Goal: Navigation & Orientation: Understand site structure

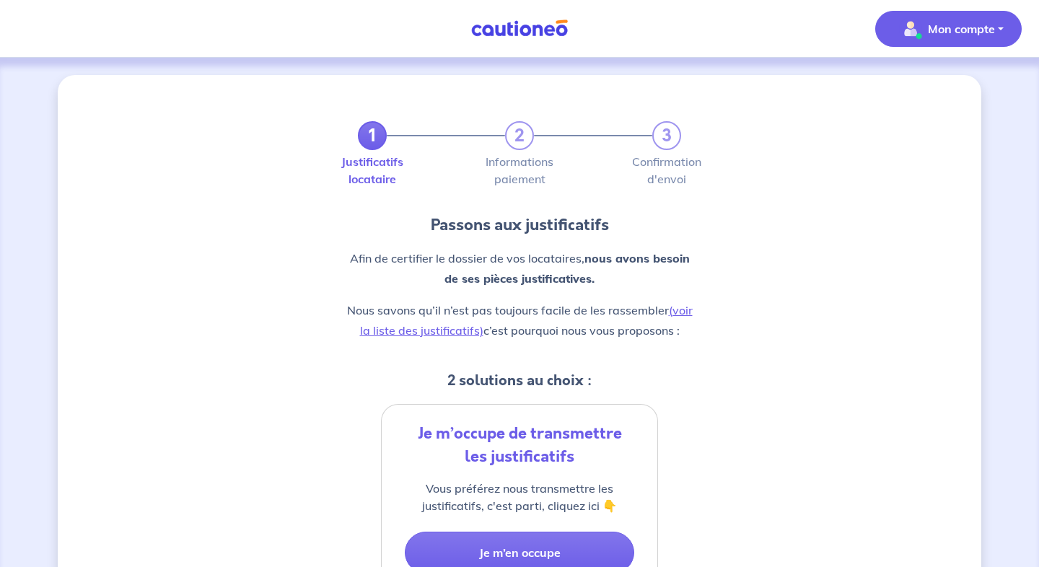
click at [944, 25] on p "Mon compte" at bounding box center [961, 28] width 67 height 17
click at [922, 89] on link "Mes informations" at bounding box center [934, 89] width 116 height 23
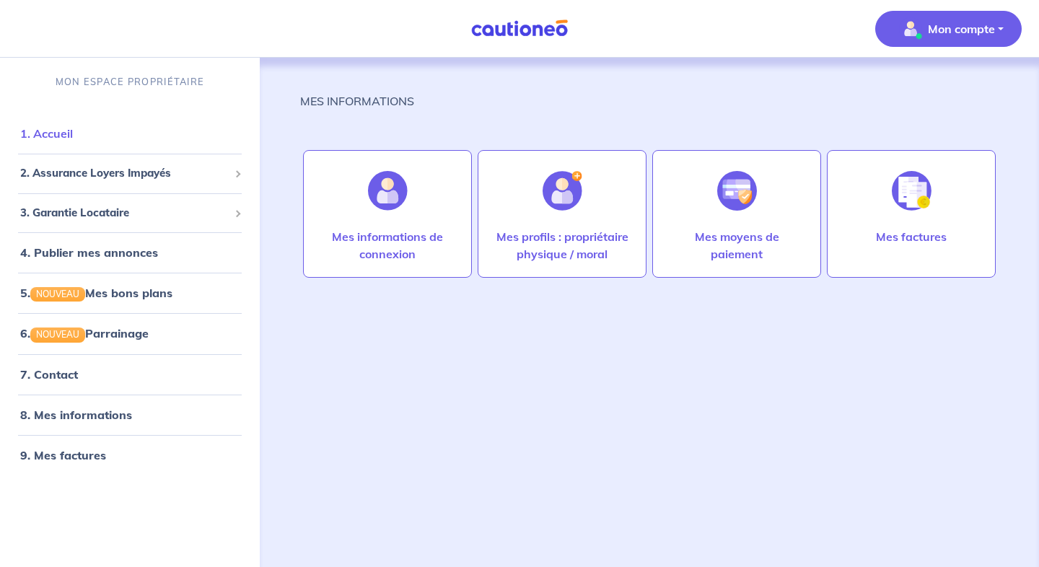
click at [73, 126] on link "1. Accueil" at bounding box center [46, 133] width 53 height 14
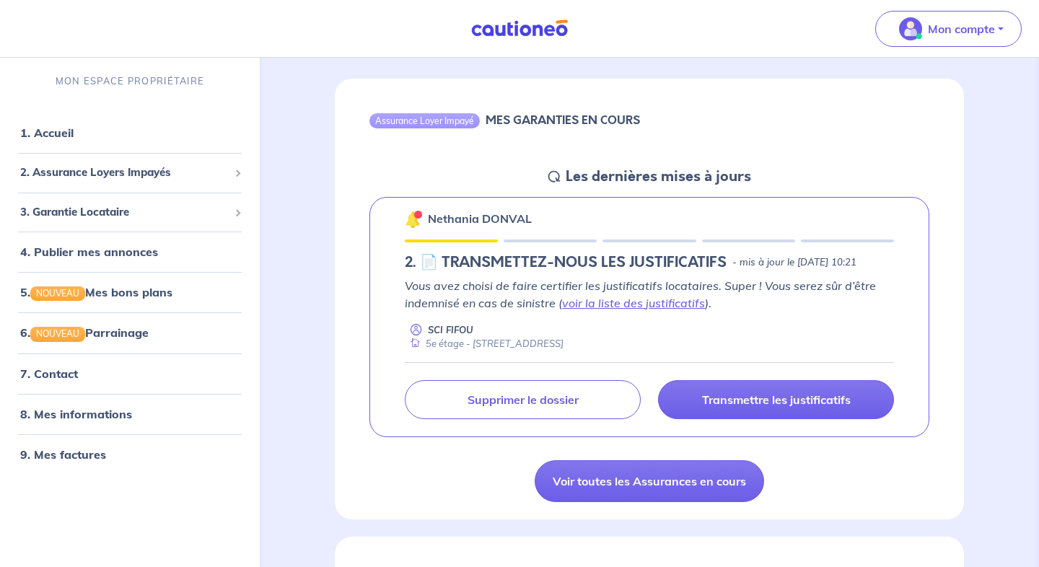
scroll to position [119, 0]
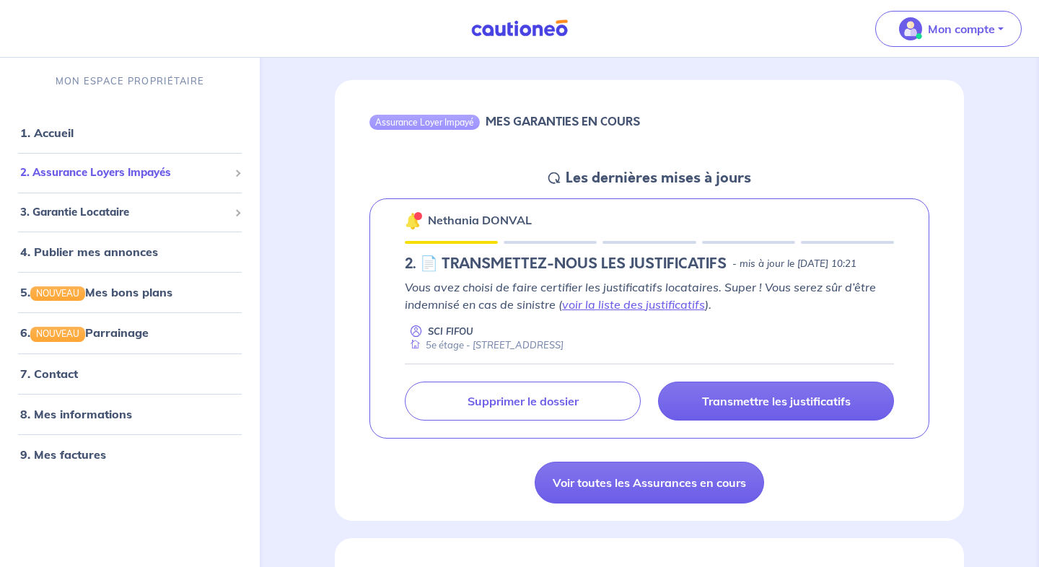
click at [141, 181] on div "2. Assurance Loyers Impayés" at bounding box center [130, 173] width 248 height 28
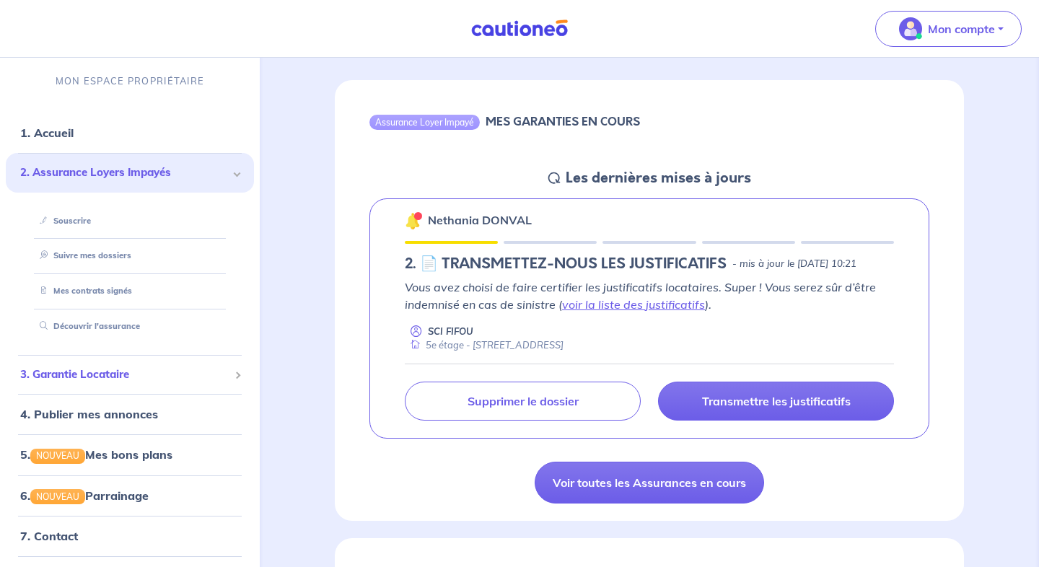
click at [113, 376] on span "3. Garantie Locataire" at bounding box center [124, 374] width 208 height 17
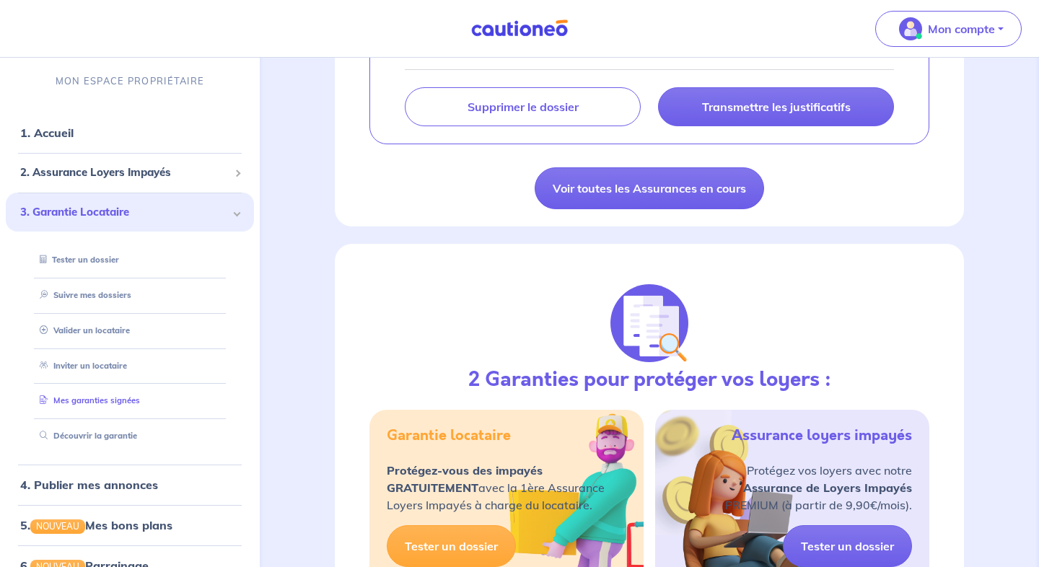
scroll to position [146, 0]
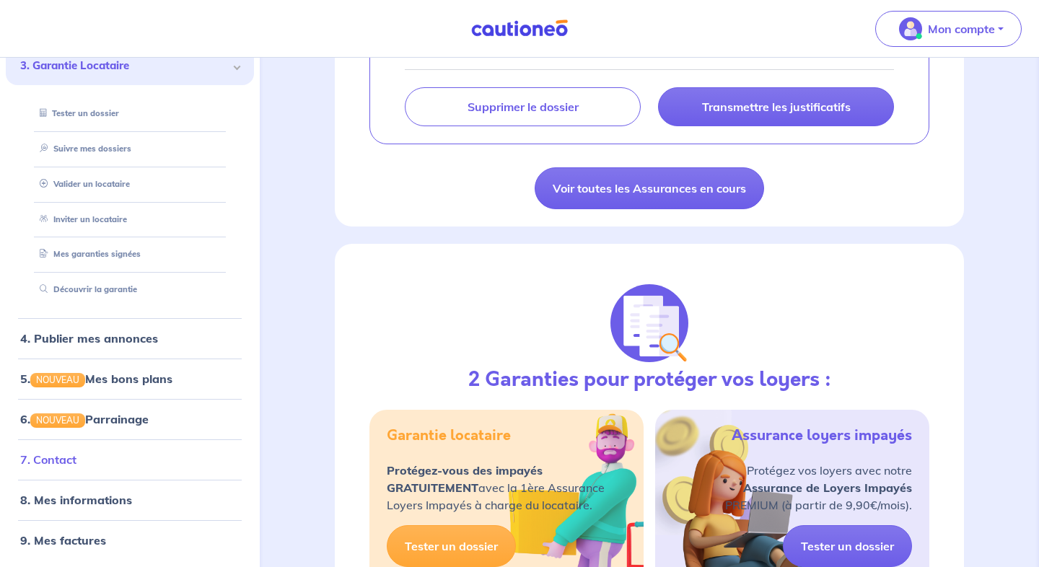
click at [63, 456] on link "7. Contact" at bounding box center [48, 459] width 56 height 14
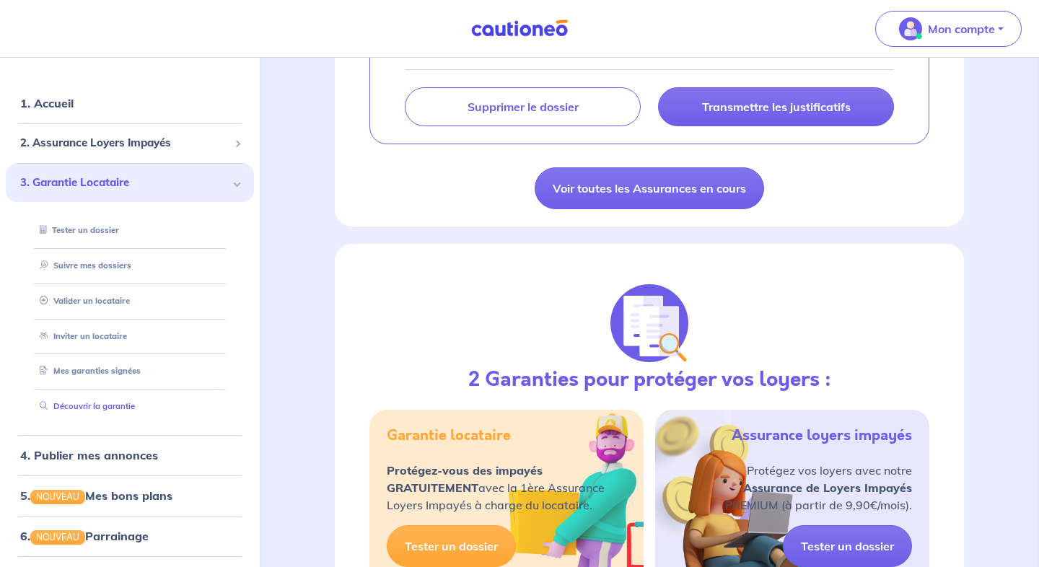
scroll to position [0, 0]
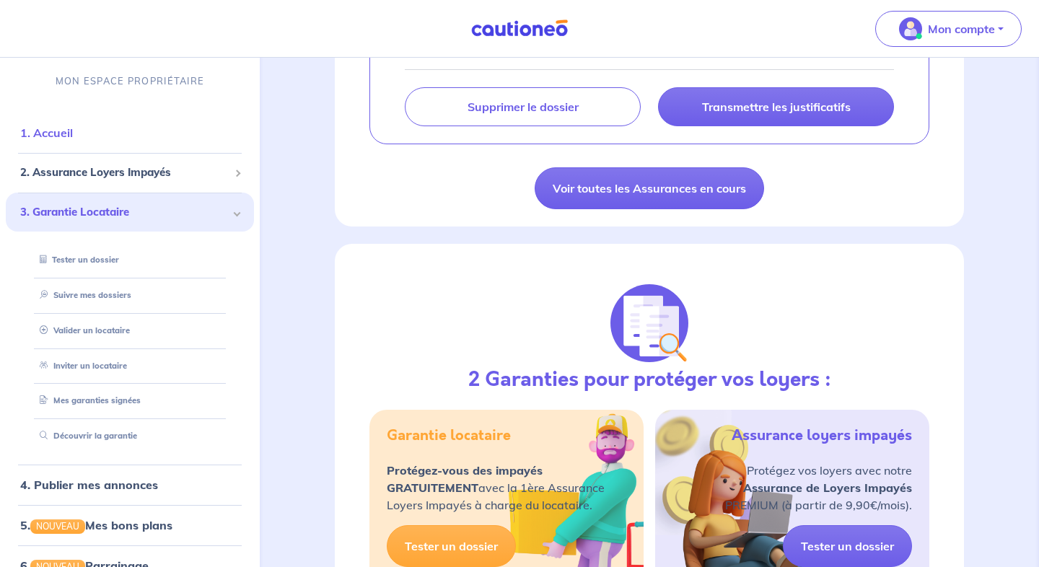
click at [73, 134] on link "1. Accueil" at bounding box center [46, 132] width 53 height 14
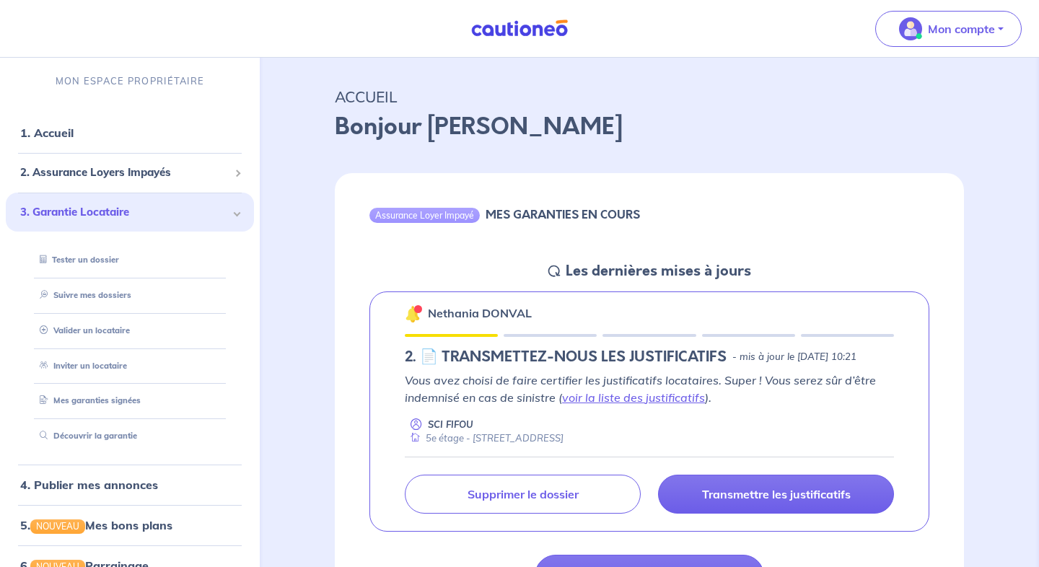
scroll to position [30, 0]
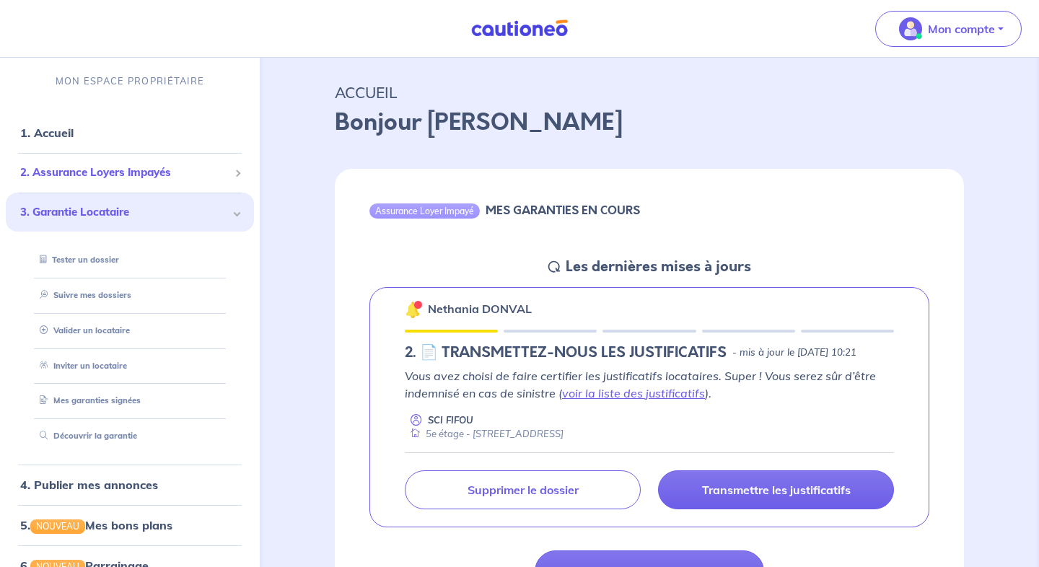
click at [190, 168] on span "2. Assurance Loyers Impayés" at bounding box center [124, 172] width 208 height 17
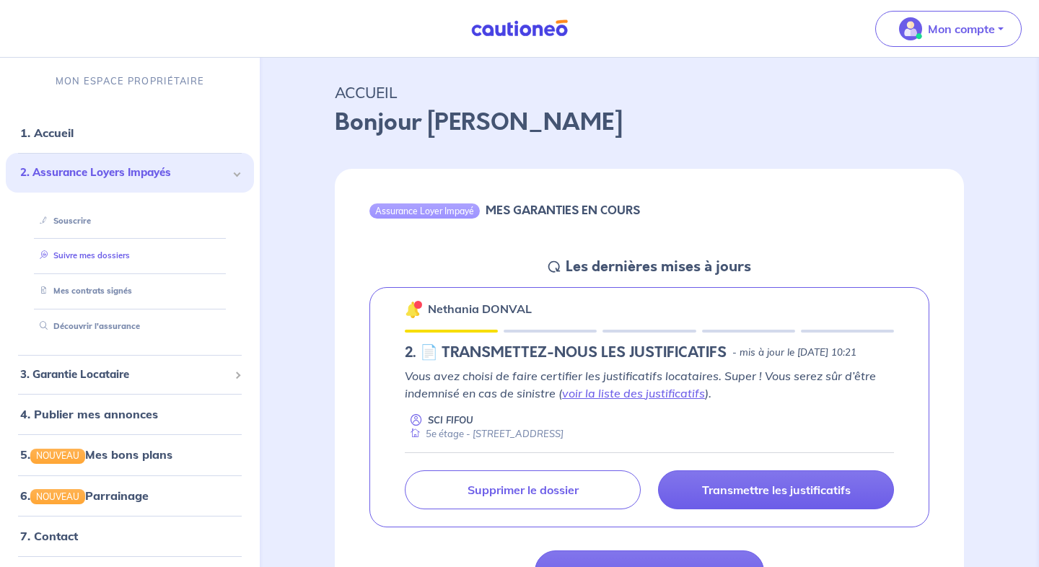
click at [87, 255] on link "Suivre mes dossiers" at bounding box center [82, 255] width 96 height 10
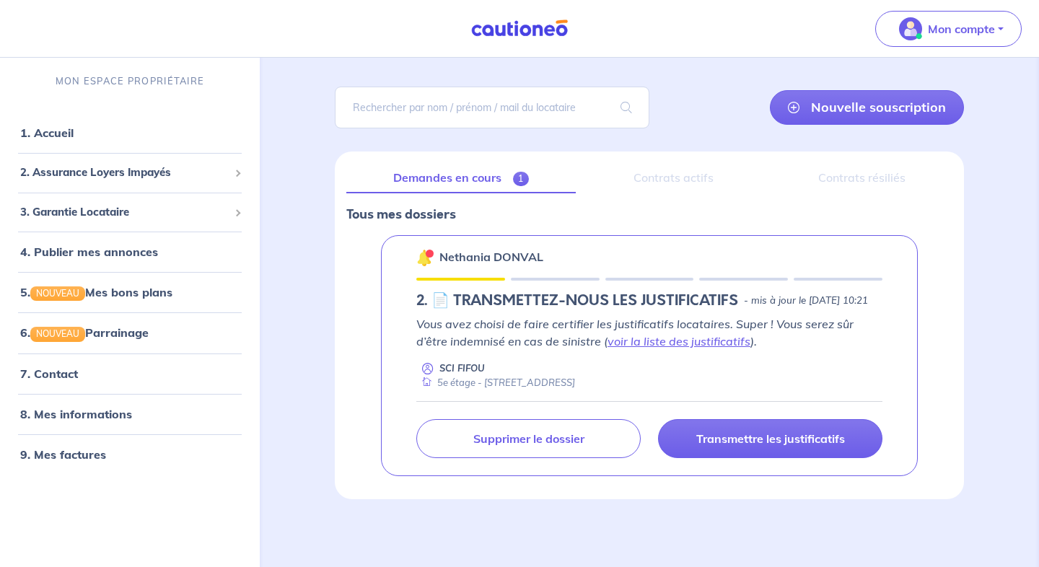
scroll to position [101, 0]
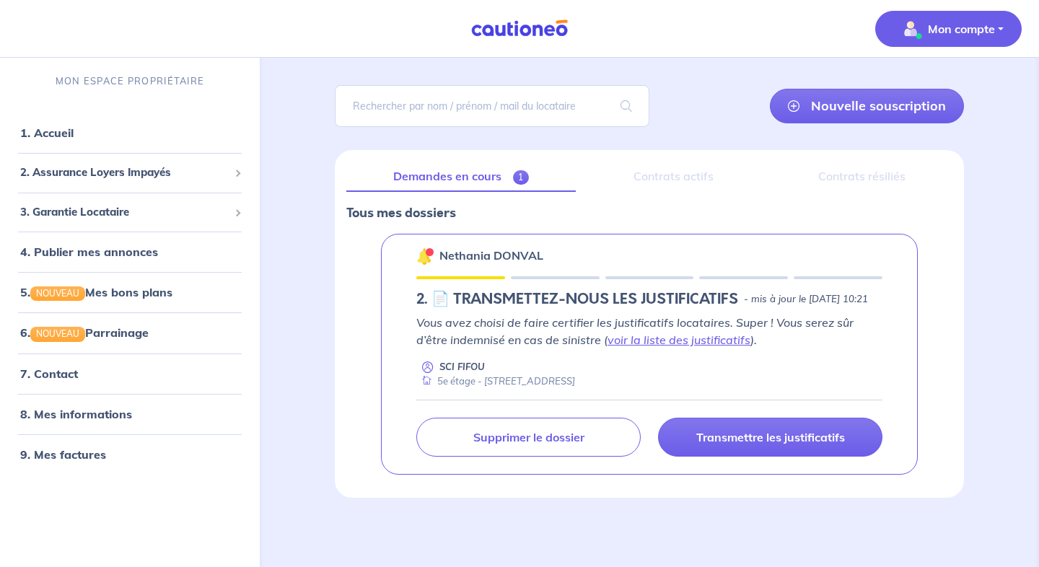
click at [931, 38] on span "Mon compte" at bounding box center [944, 28] width 102 height 23
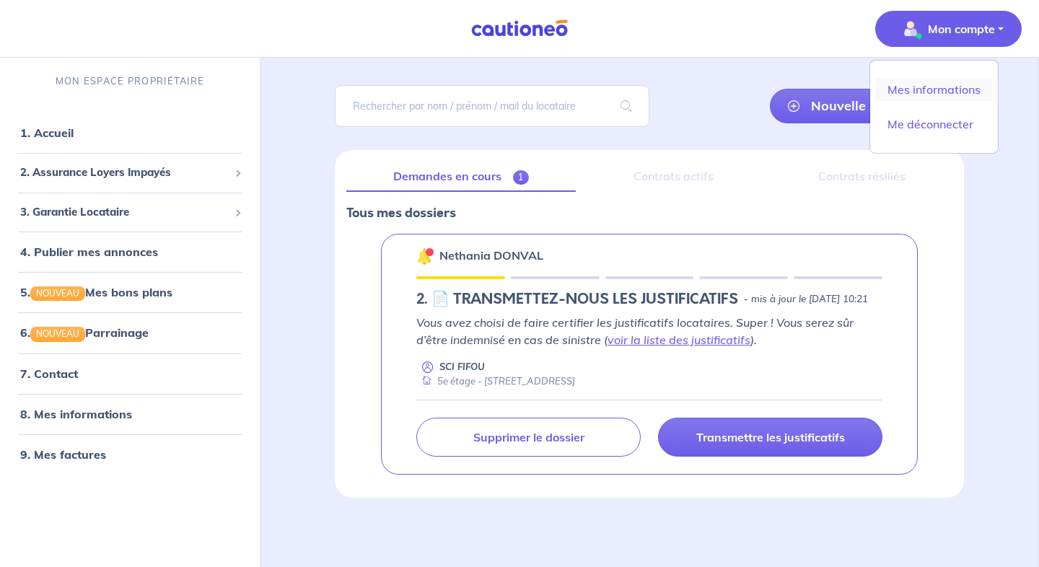
click at [934, 87] on link "Mes informations" at bounding box center [934, 89] width 116 height 23
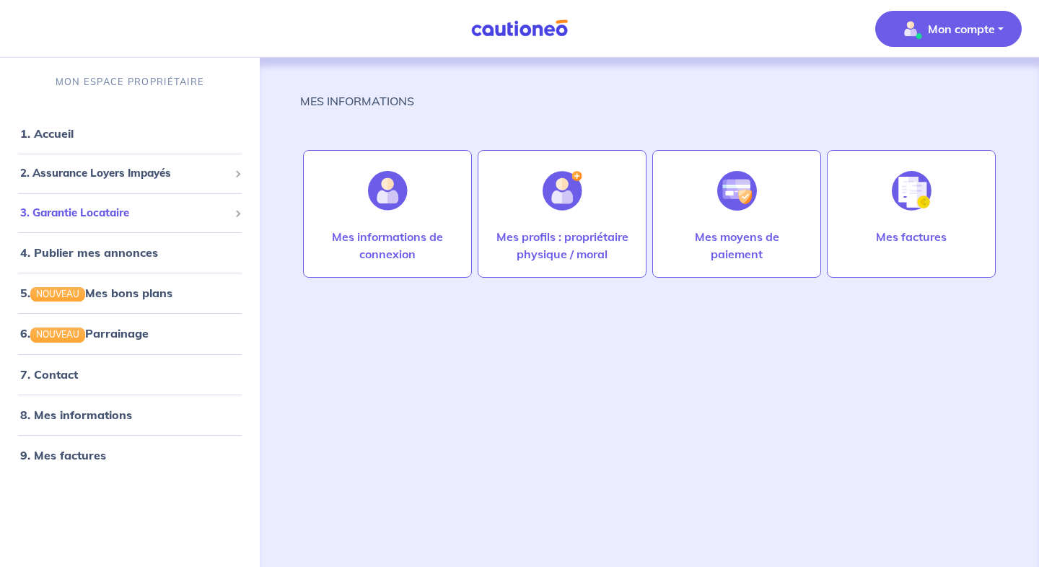
click at [98, 213] on span "3. Garantie Locataire" at bounding box center [124, 213] width 208 height 17
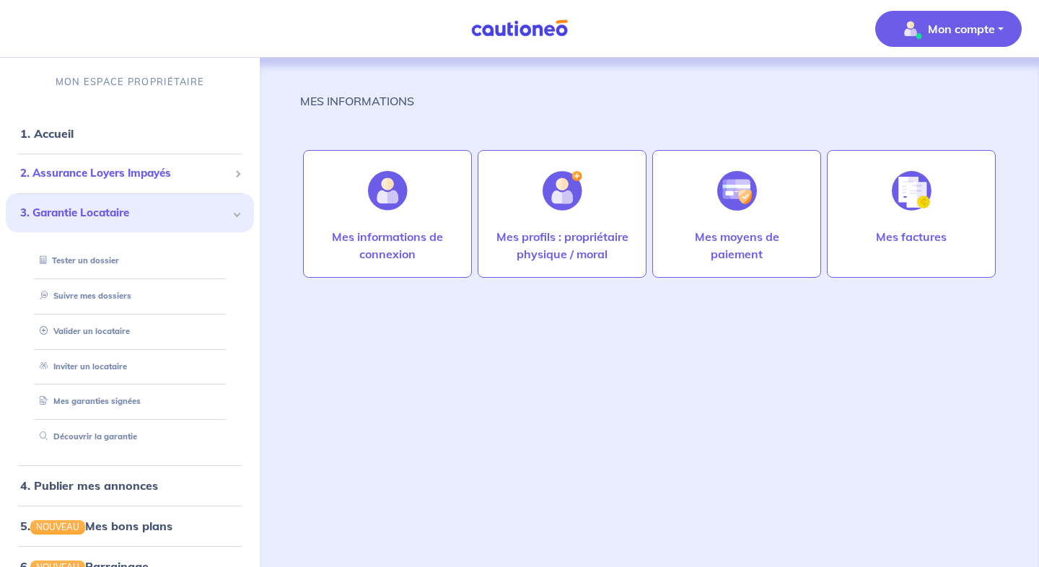
click at [87, 181] on span "2. Assurance Loyers Impayés" at bounding box center [124, 173] width 208 height 17
